Goal: Obtain resource: Download file/media

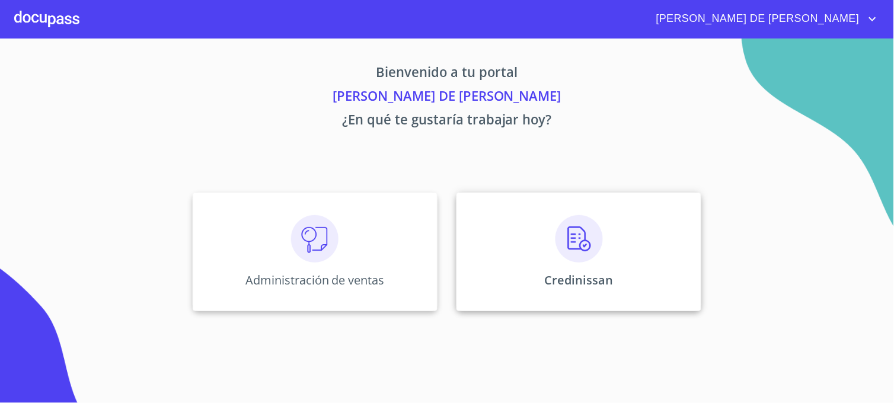
click at [475, 237] on div "Credinissan" at bounding box center [579, 252] width 245 height 119
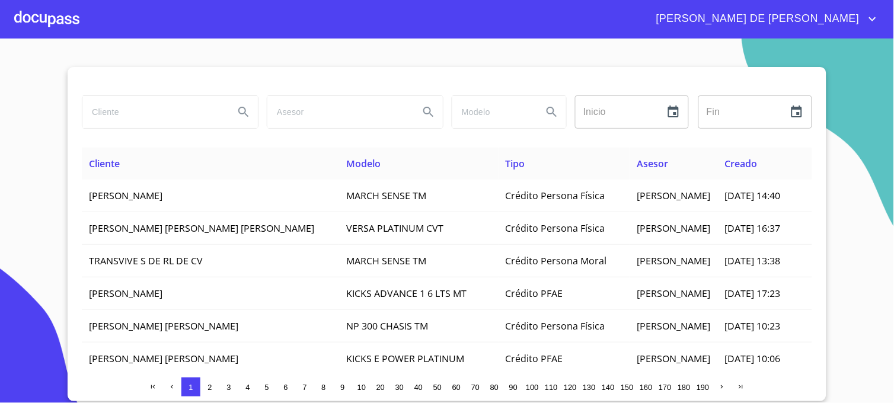
click at [155, 116] on input "search" at bounding box center [153, 112] width 142 height 32
type input "GUAL ANGELES"
click at [247, 121] on button "Search" at bounding box center [243, 112] width 28 height 28
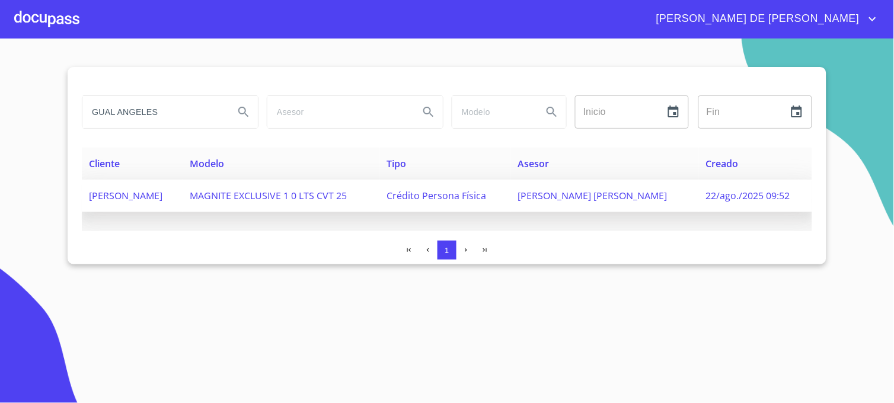
click at [607, 197] on span "[PERSON_NAME] [PERSON_NAME]" at bounding box center [592, 195] width 149 height 13
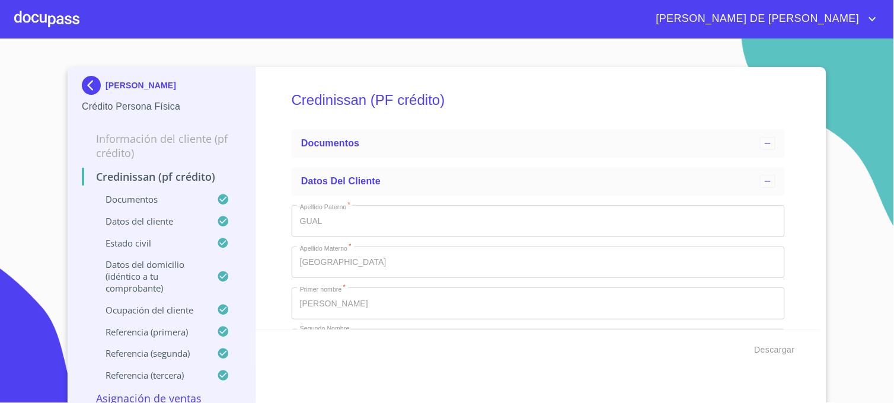
type input "2 de [DATE]. de 2007"
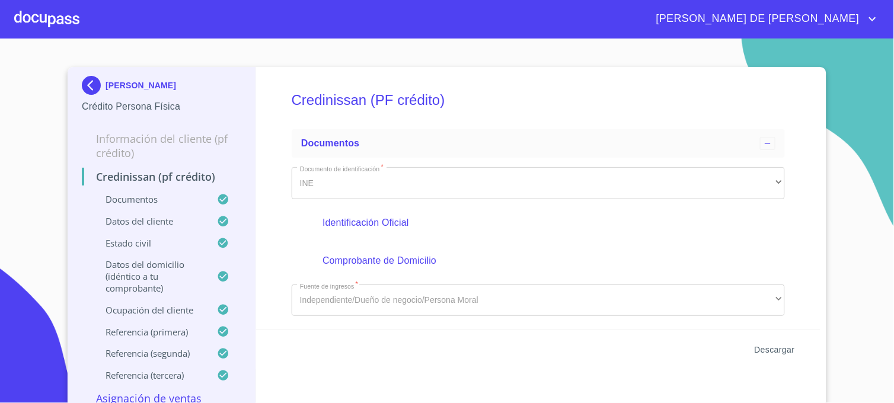
click at [771, 351] on span "Descargar" at bounding box center [775, 350] width 40 height 15
